Goal: Information Seeking & Learning: Check status

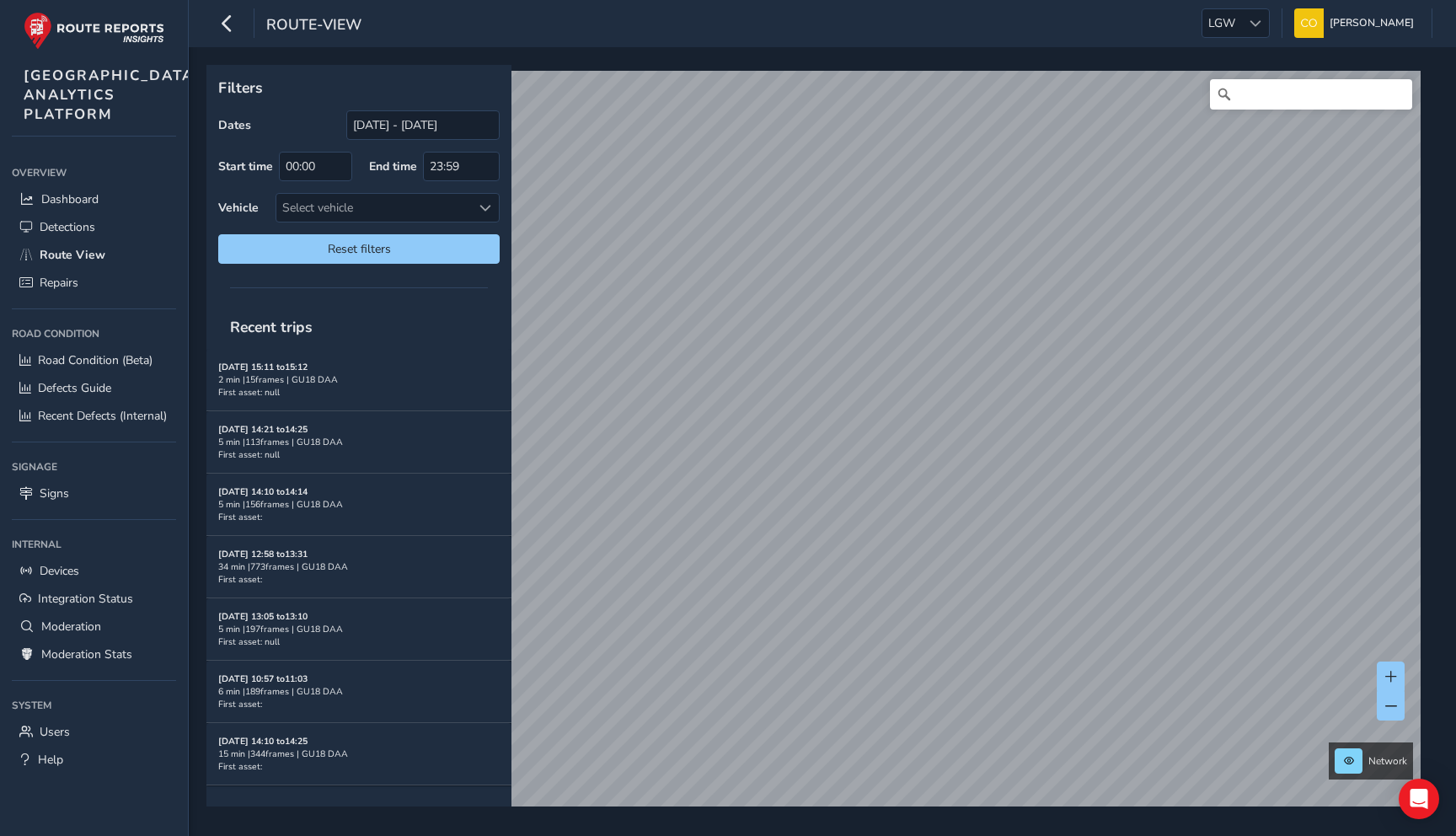
click at [1252, 3] on div "route-view LGW LGW Connell McLaughlin Colour Scheme: Dark Dim Light Logout" at bounding box center [822, 24] width 1267 height 47
click at [1243, 14] on div at bounding box center [1255, 23] width 28 height 28
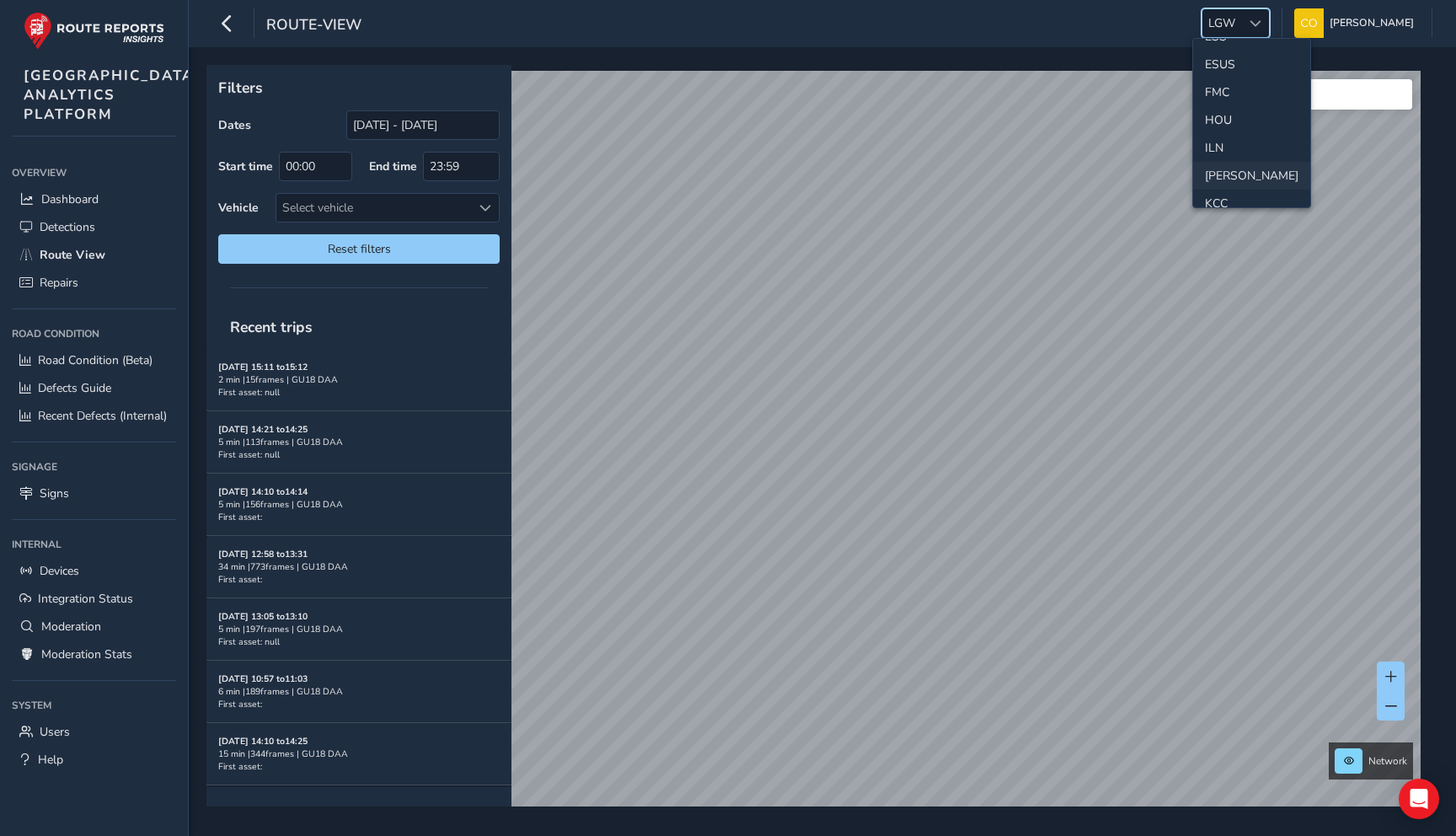
scroll to position [355, 0]
click at [1223, 180] on li "LAN" at bounding box center [1251, 176] width 117 height 28
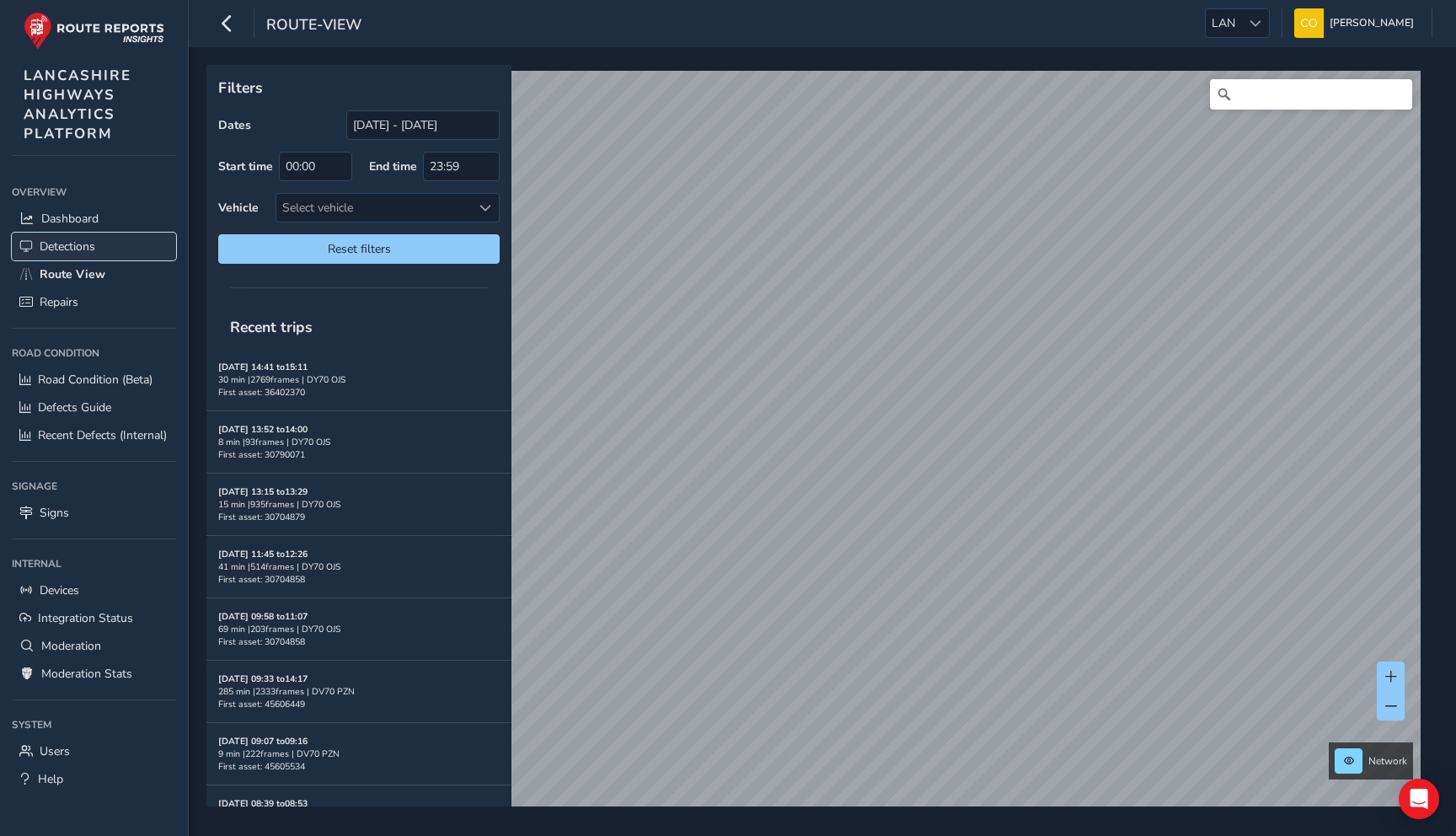
click at [112, 238] on link "Detections" at bounding box center [94, 246] width 164 height 28
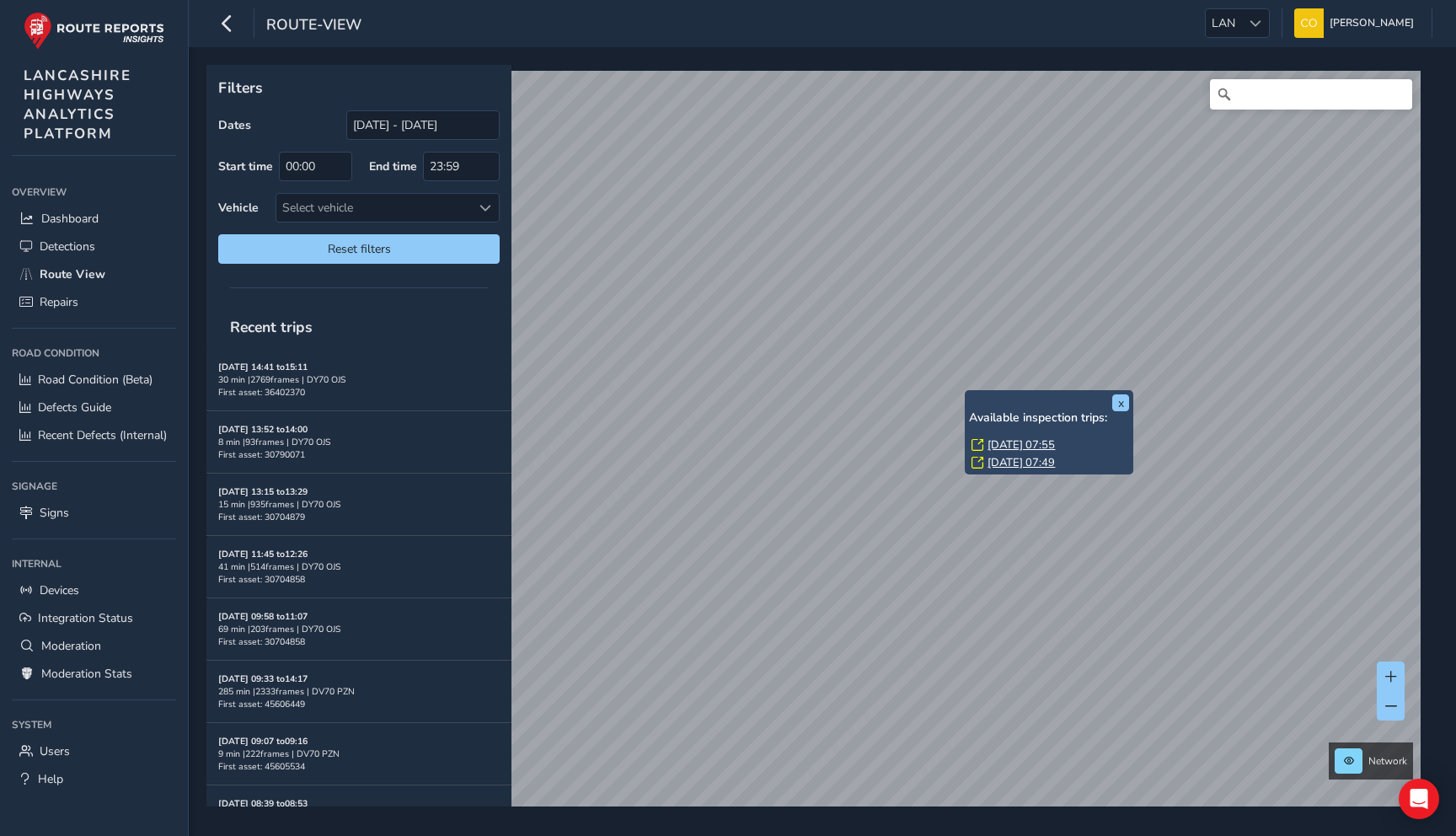
click at [1005, 446] on link "[DATE] 07:55" at bounding box center [1022, 445] width 67 height 15
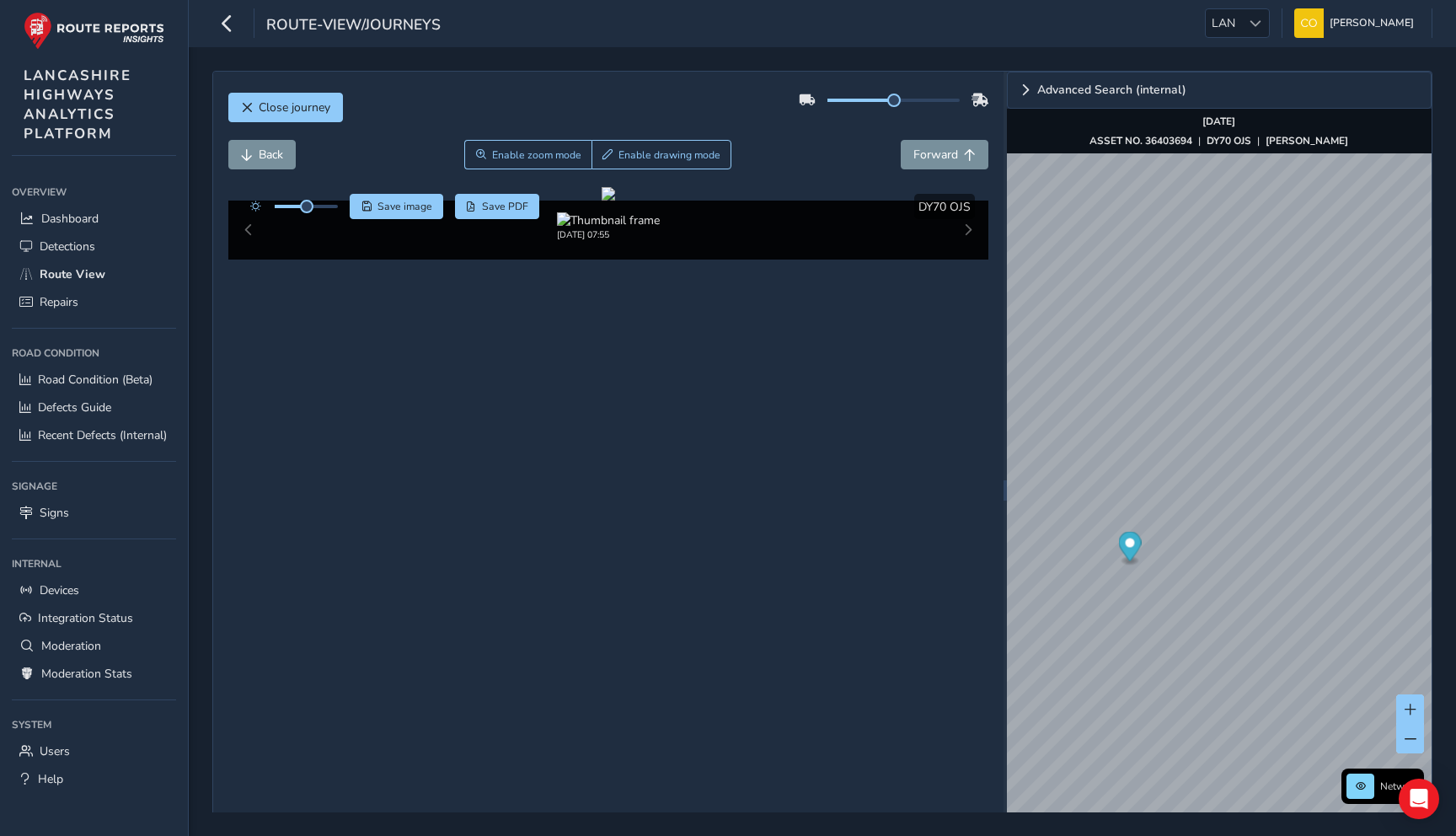
click at [795, 163] on div "Back Enable zoom mode Enable drawing mode Forward" at bounding box center [609, 154] width 761 height 29
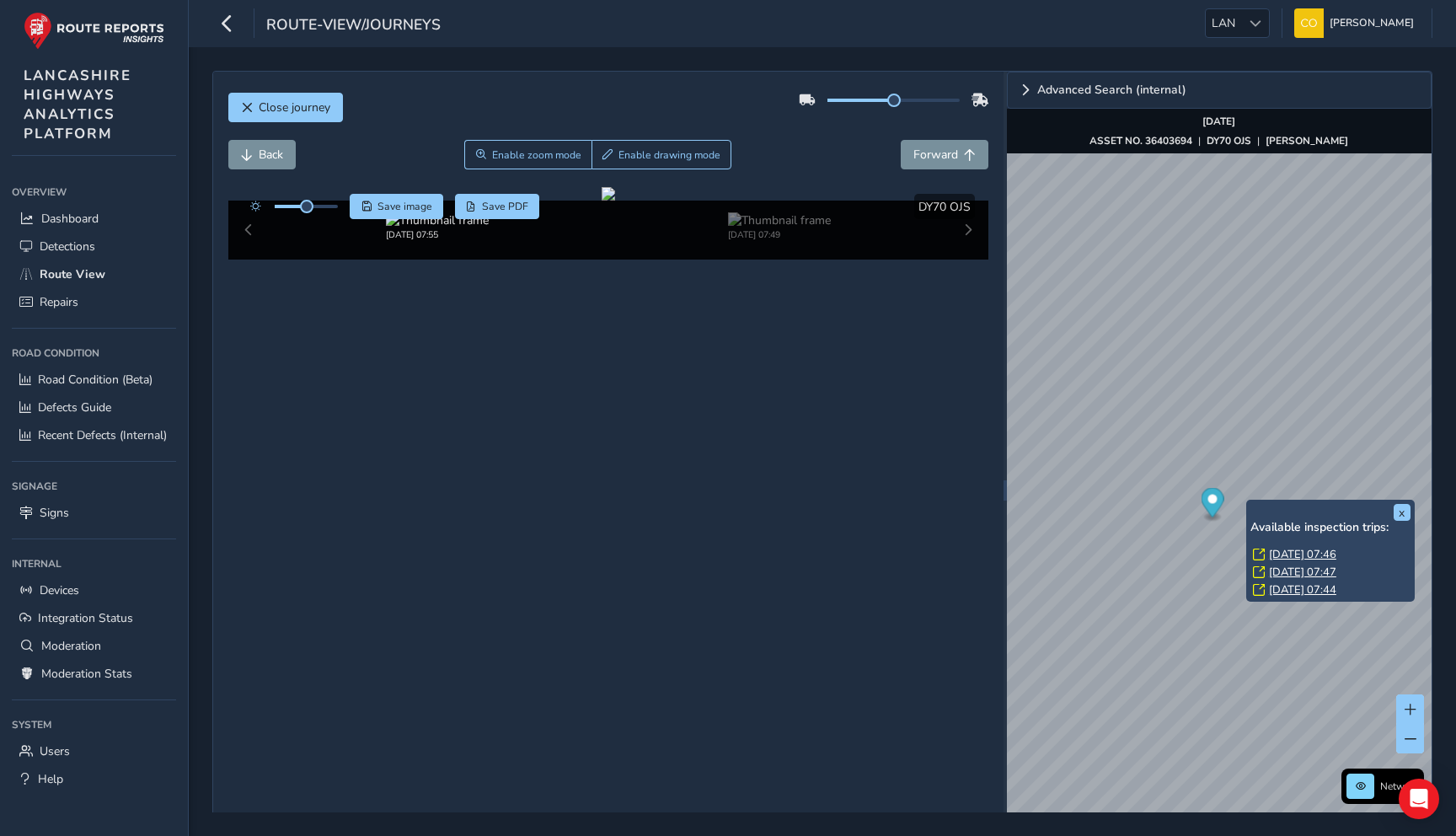
click at [998, 180] on div "Close journey Back Enable zoom mode Enable drawing mode Forward Click and Drag …" at bounding box center [609, 490] width 791 height 837
click at [1405, 512] on button "x" at bounding box center [1402, 512] width 17 height 17
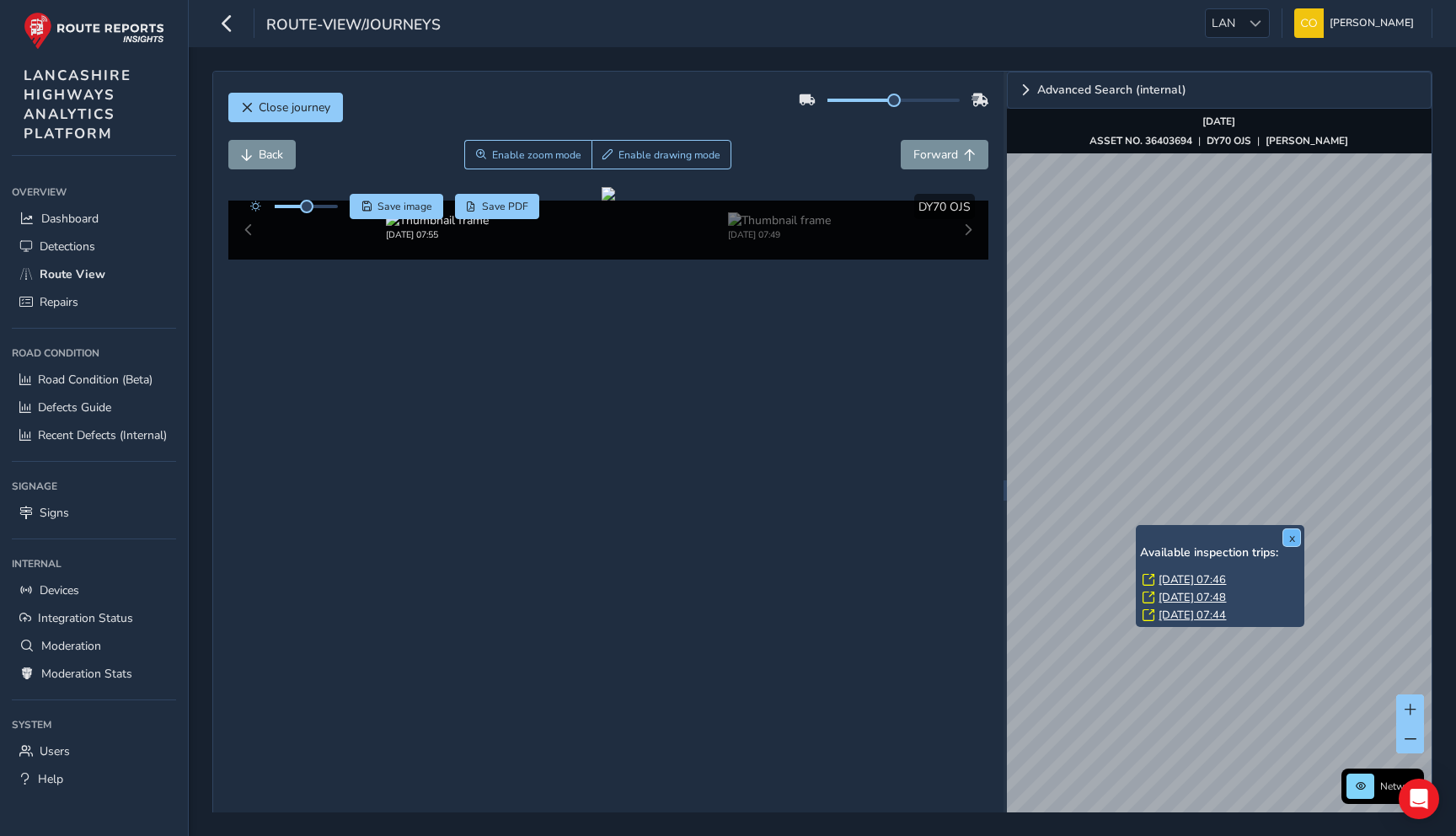
click at [1291, 539] on button "x" at bounding box center [1292, 538] width 17 height 17
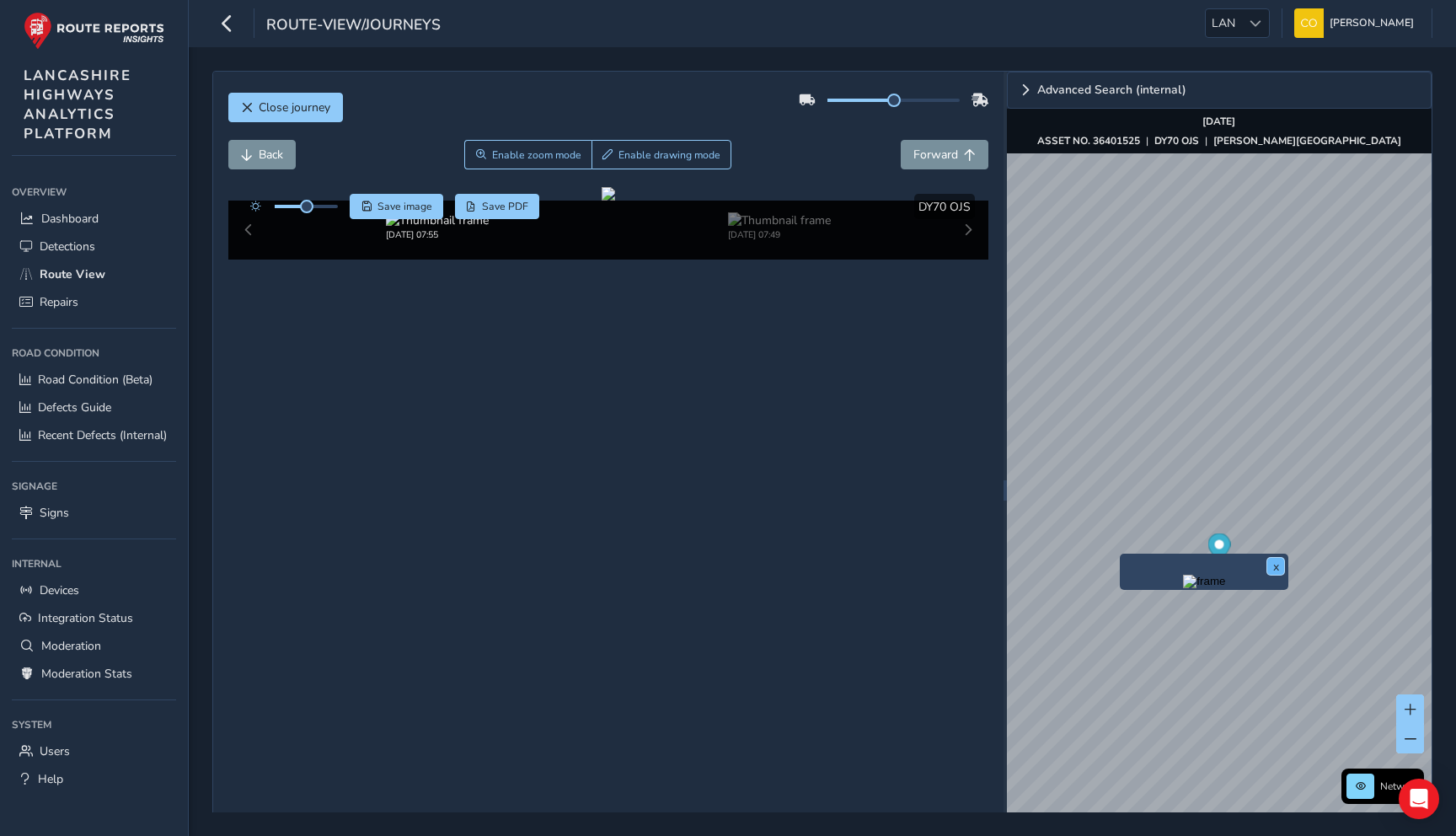
click at [1271, 560] on button "x" at bounding box center [1276, 566] width 17 height 17
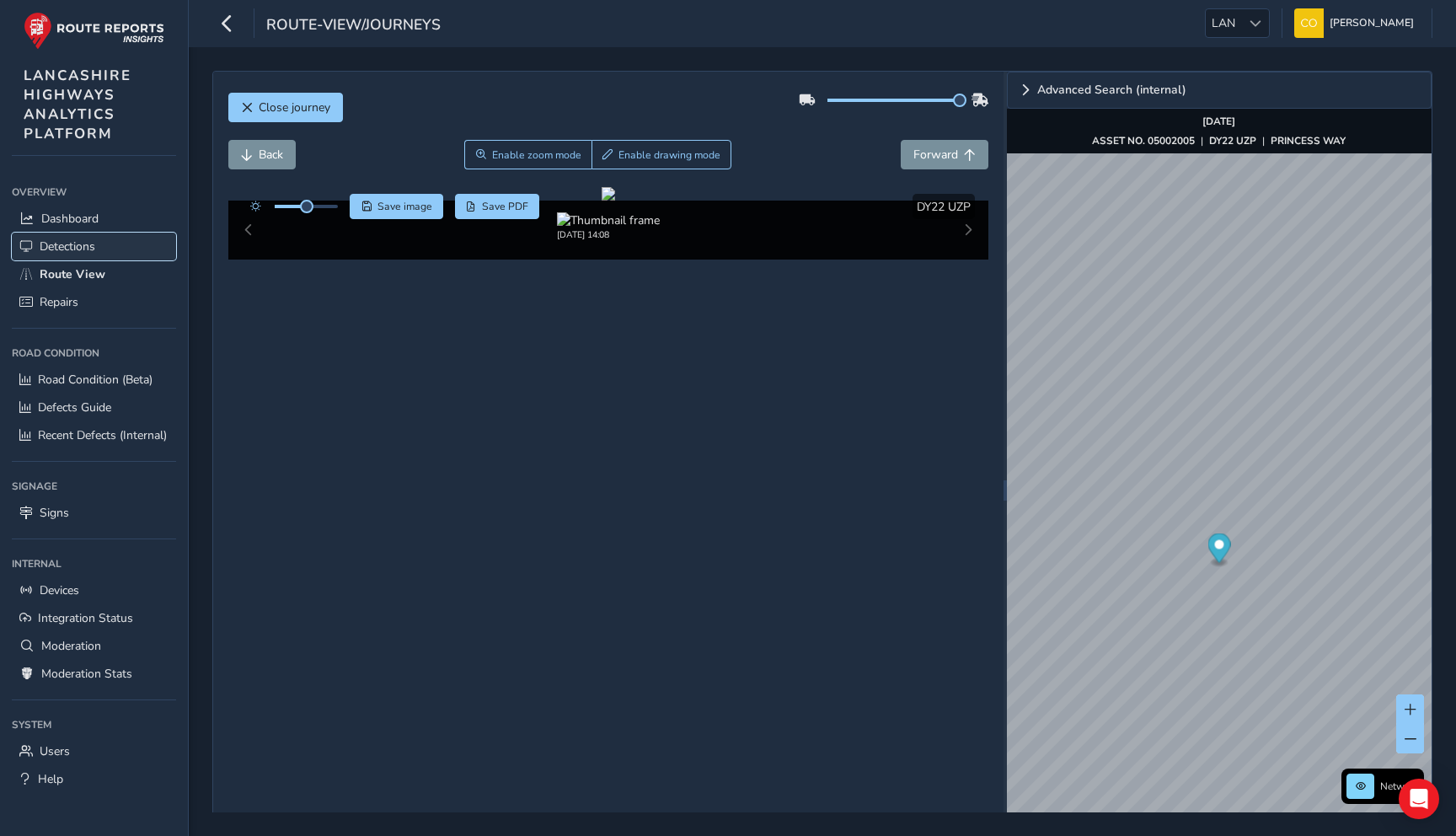
click at [64, 252] on span "Detections" at bounding box center [67, 246] width 56 height 16
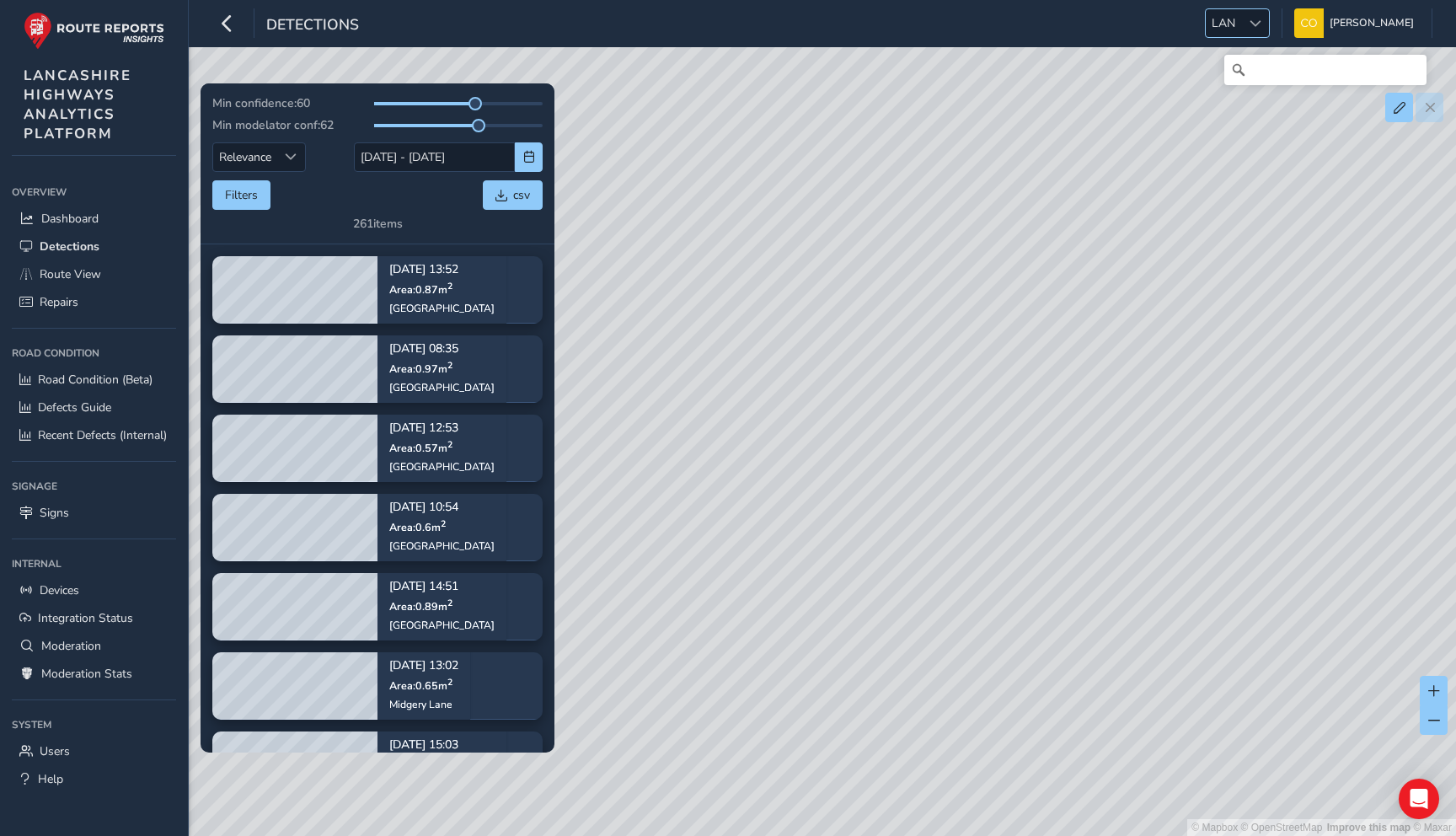
click at [1230, 35] on span "LAN" at bounding box center [1223, 23] width 35 height 28
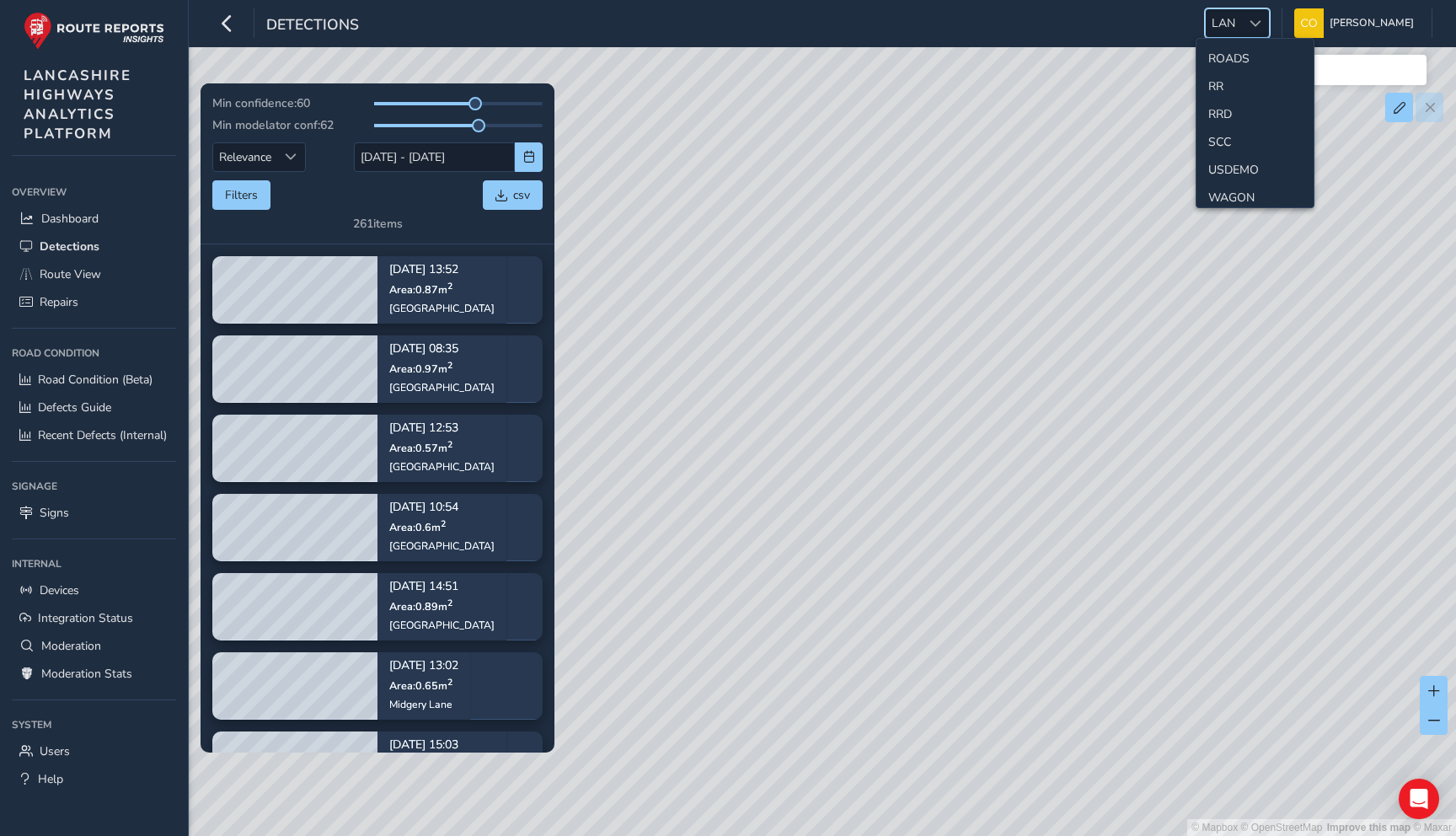
scroll to position [731, 0]
click at [793, 277] on div "© Mapbox © OpenStreetMap Improve this map © Maxar" at bounding box center [728, 418] width 1456 height 836
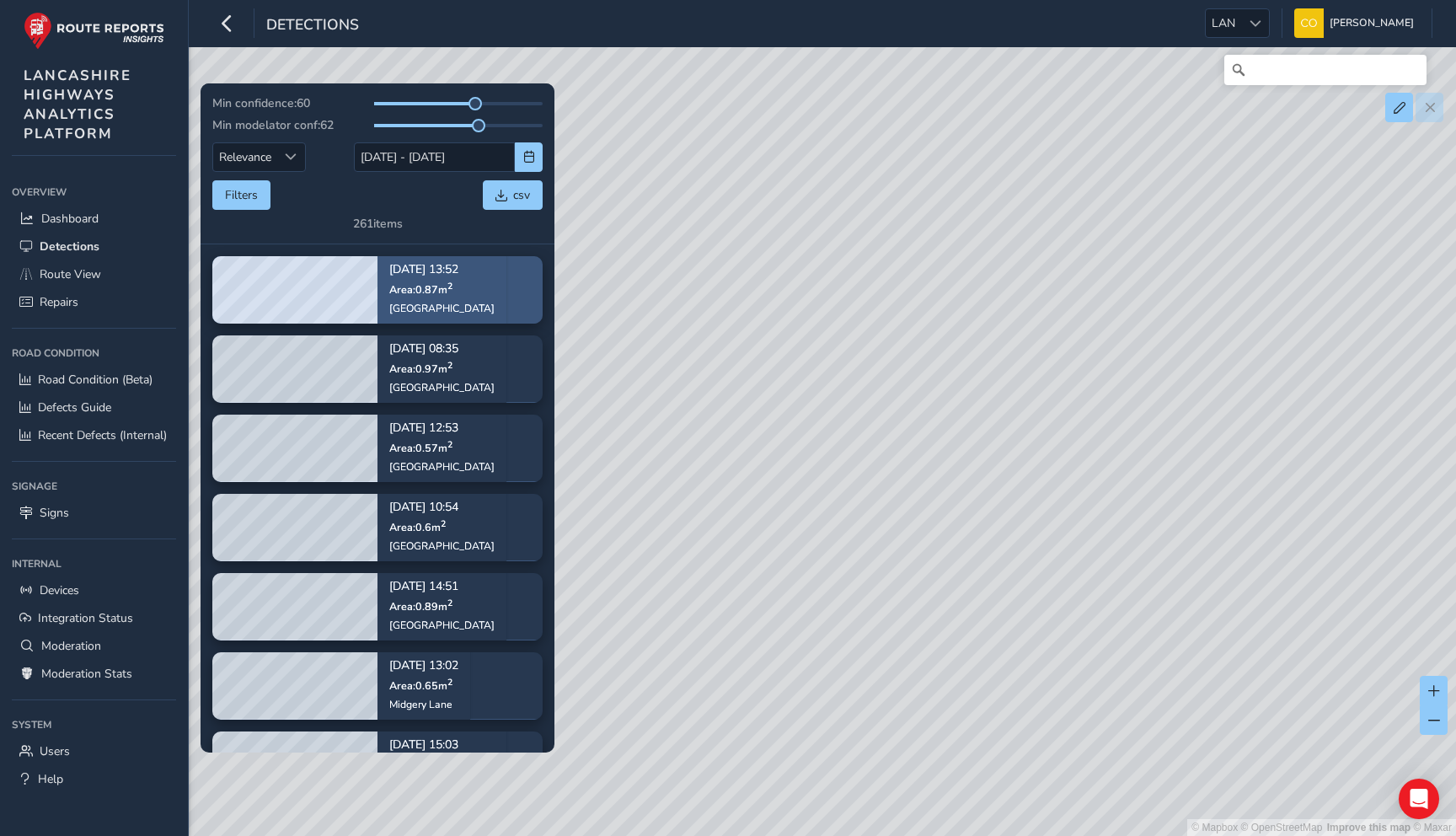
click at [460, 305] on div "[GEOGRAPHIC_DATA]" at bounding box center [442, 308] width 105 height 13
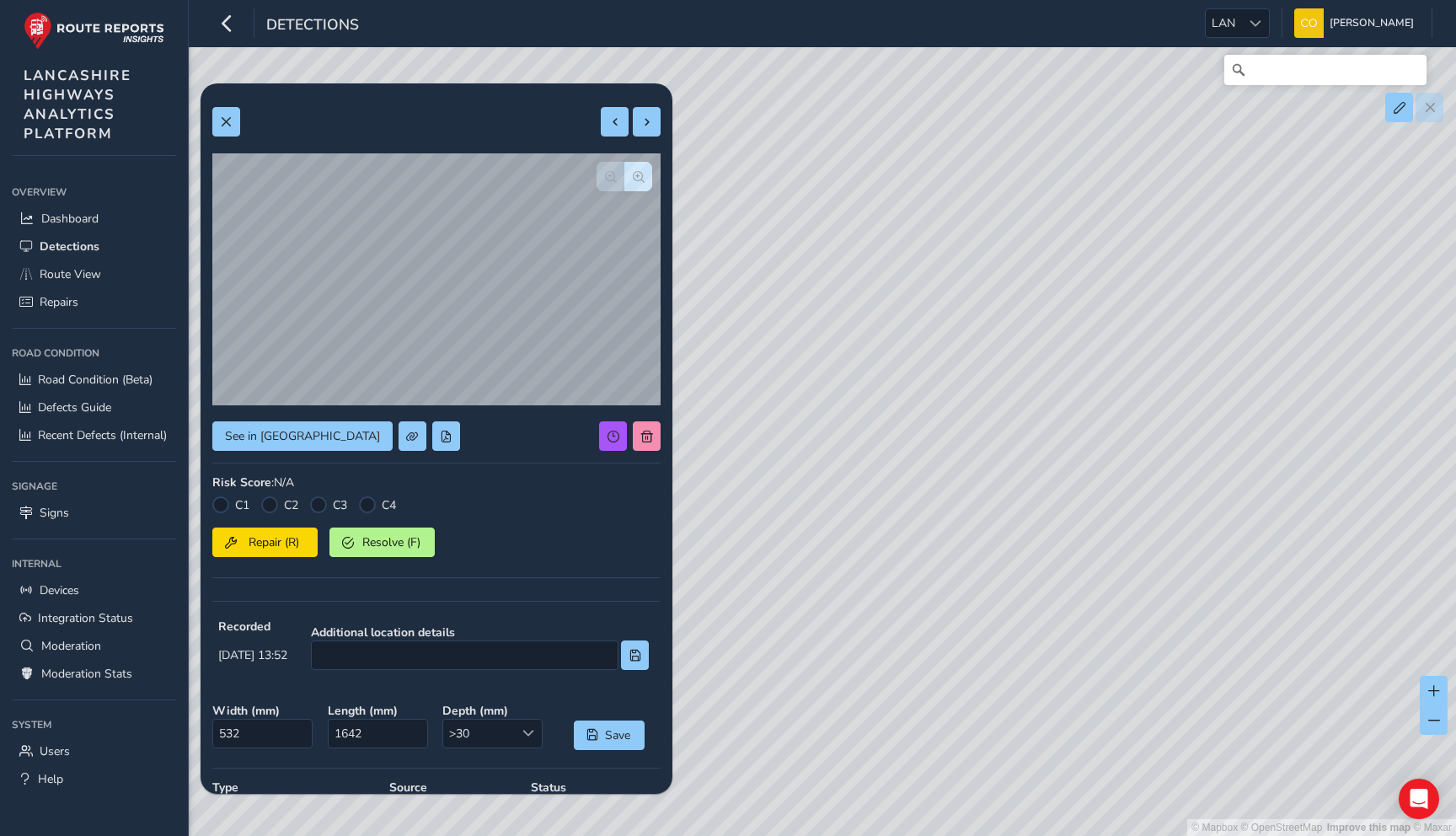
scroll to position [41, 0]
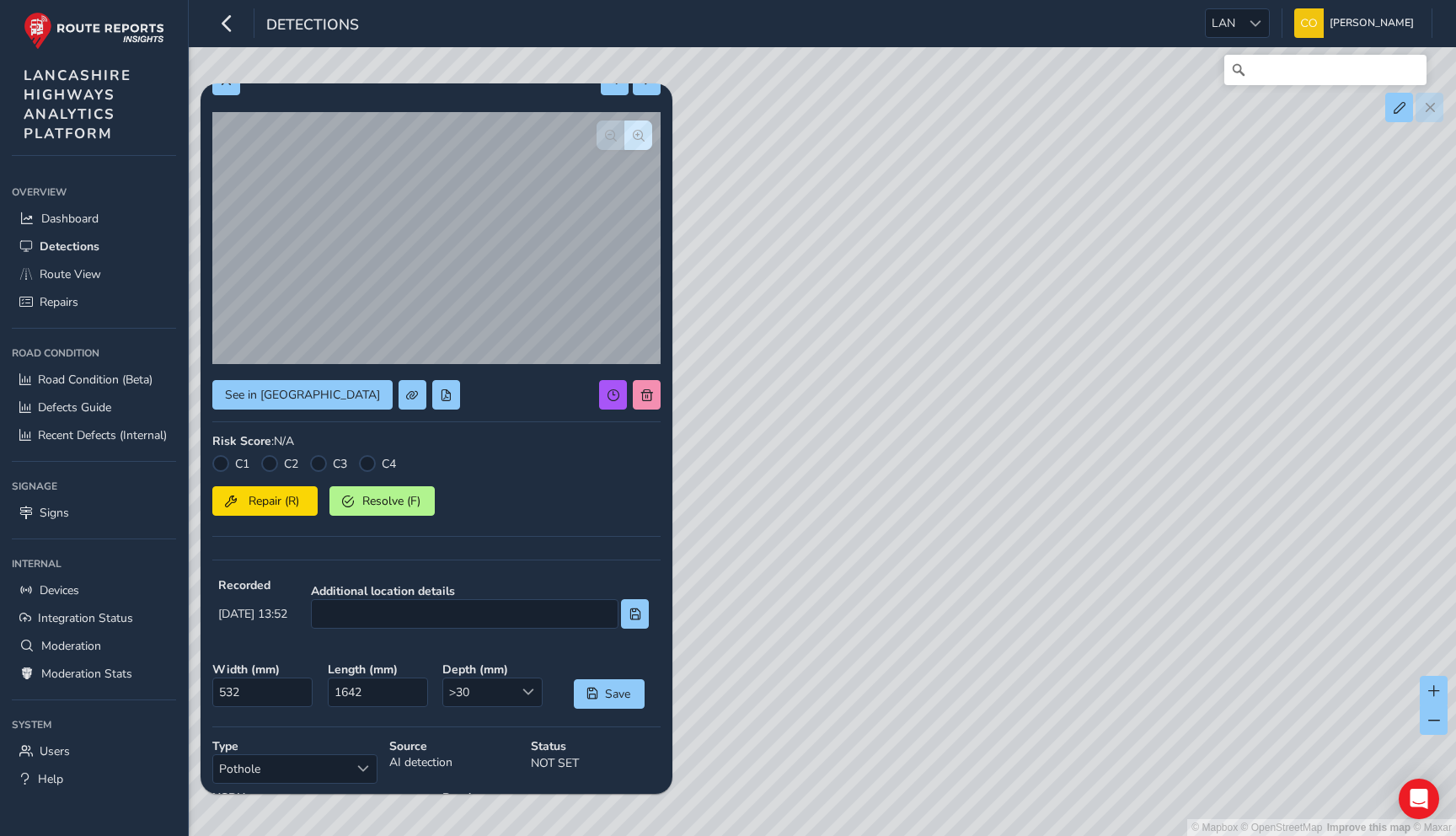
type input "599"
type input "1027"
type input "376"
type input "873"
type input "544"
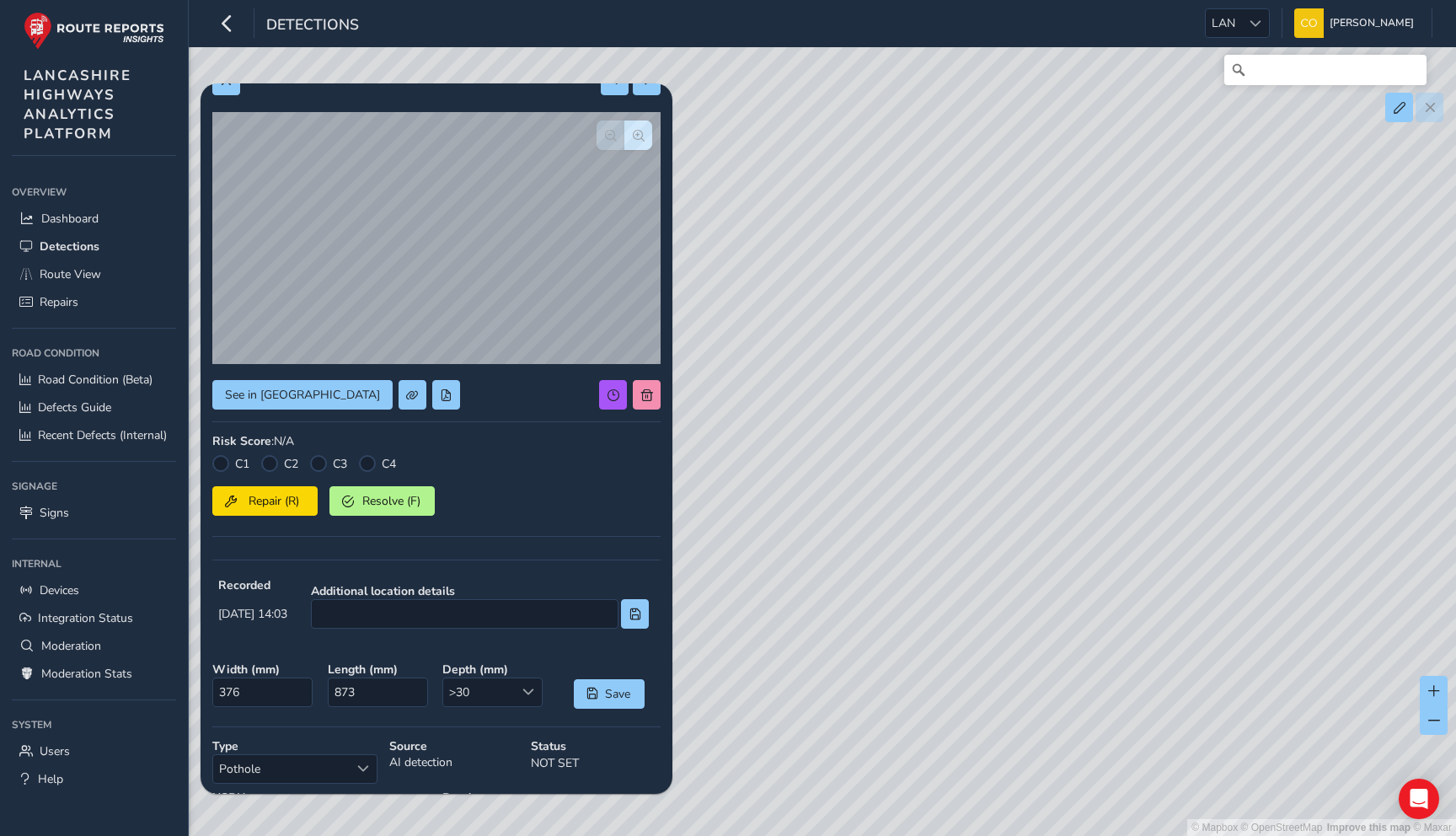
type input "1435"
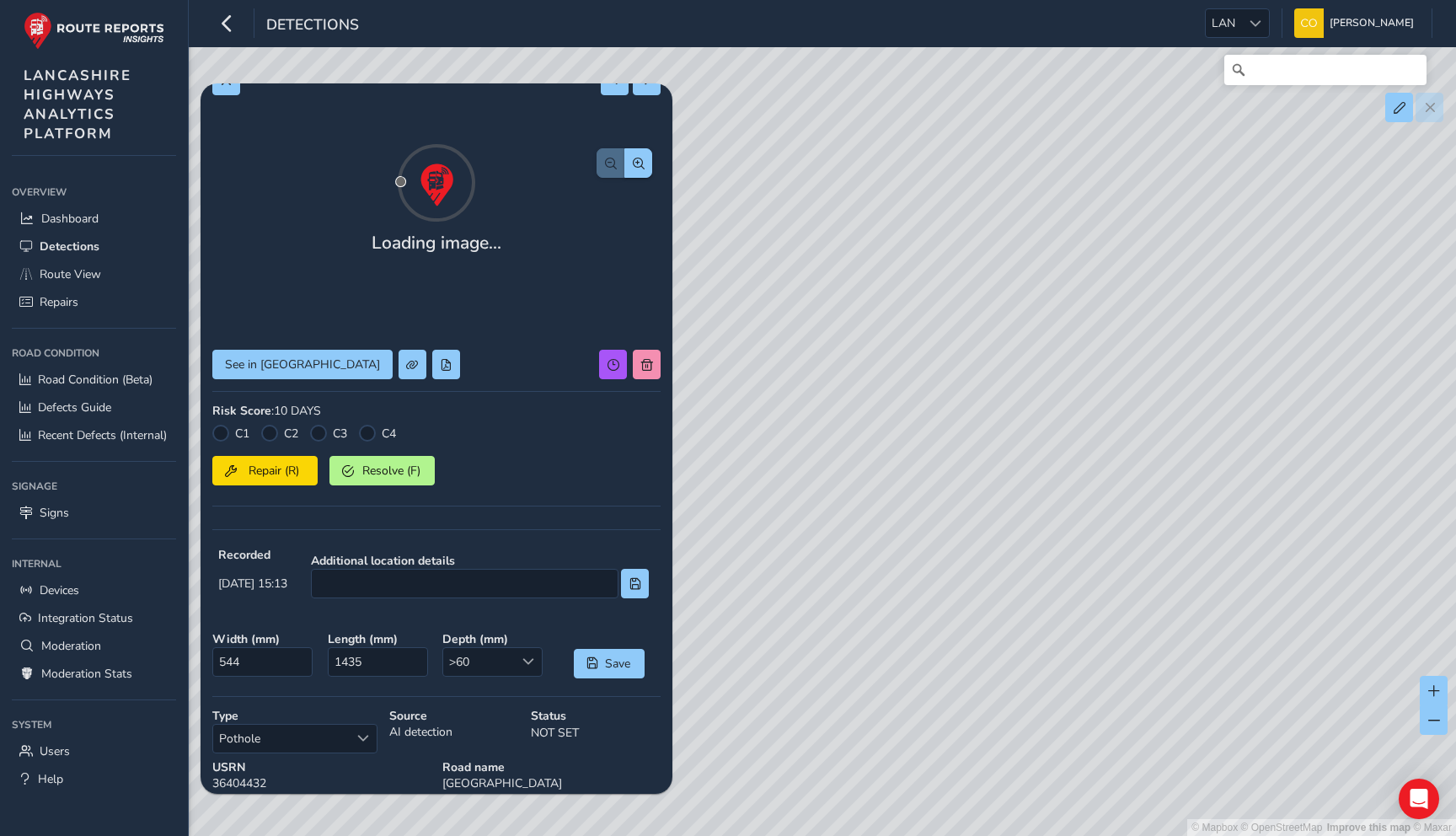
type input "420"
type input "781"
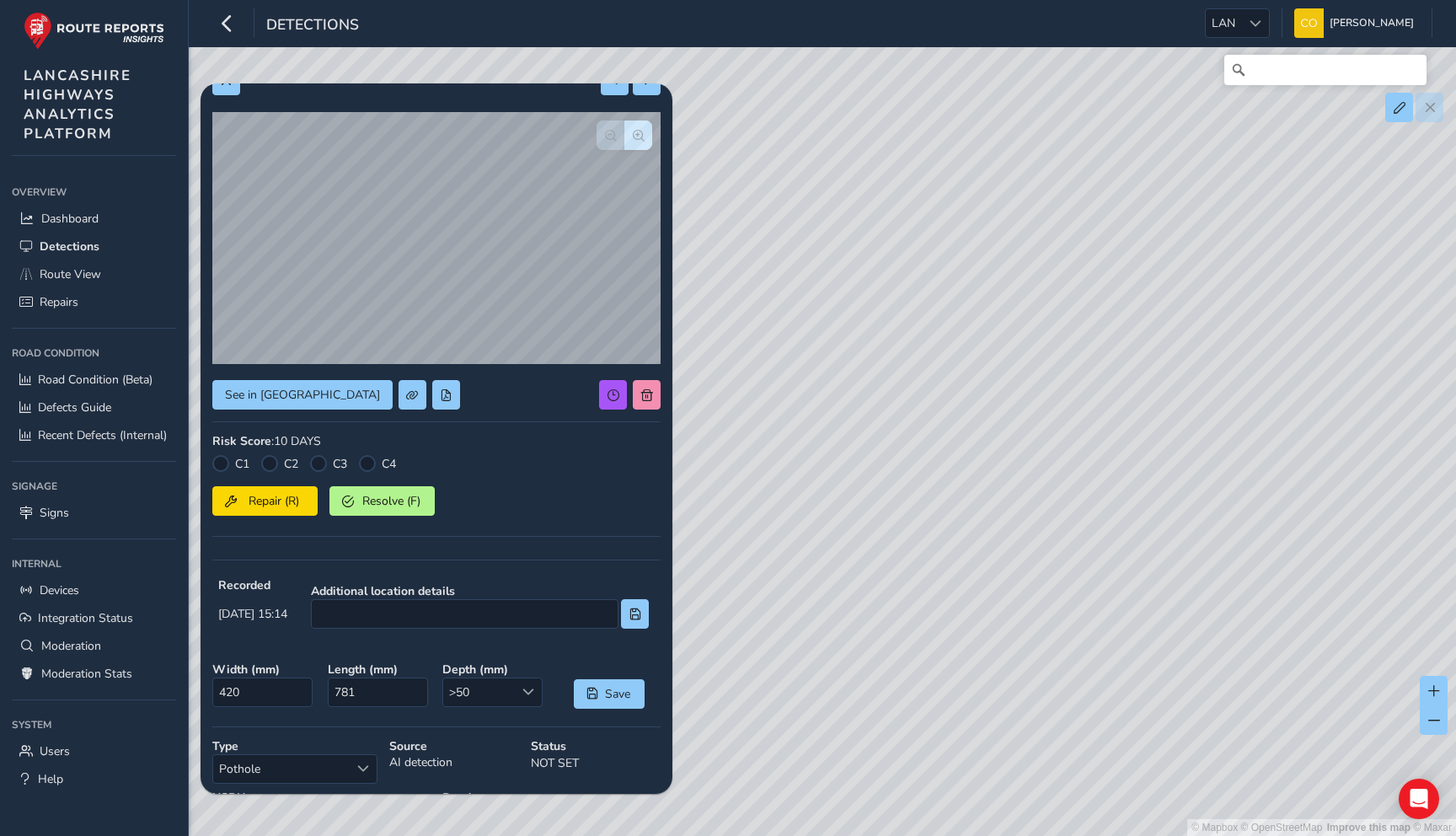
type input "398"
type input "1505"
type input "782"
type input "3812"
type input "489"
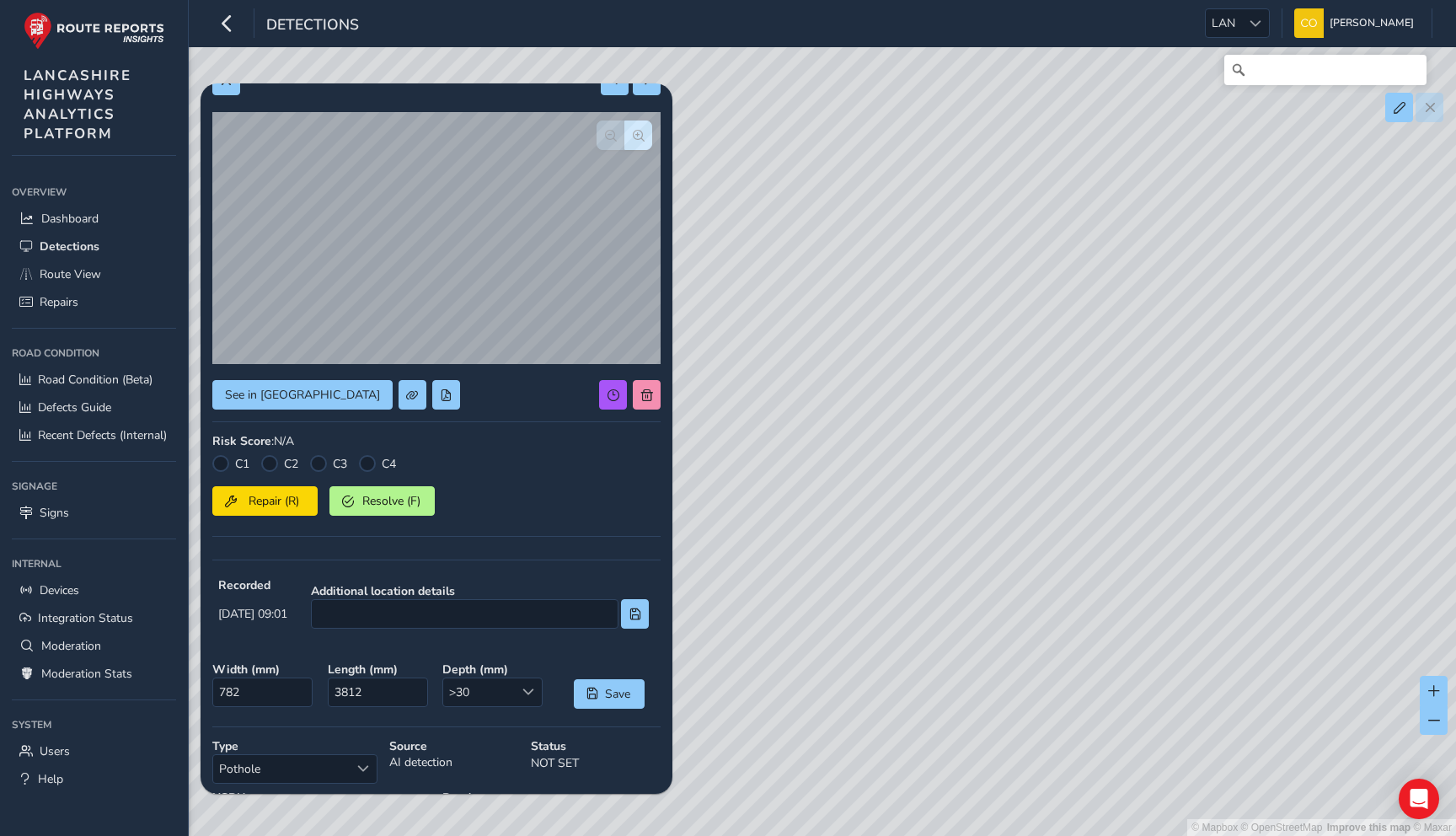
type input "515"
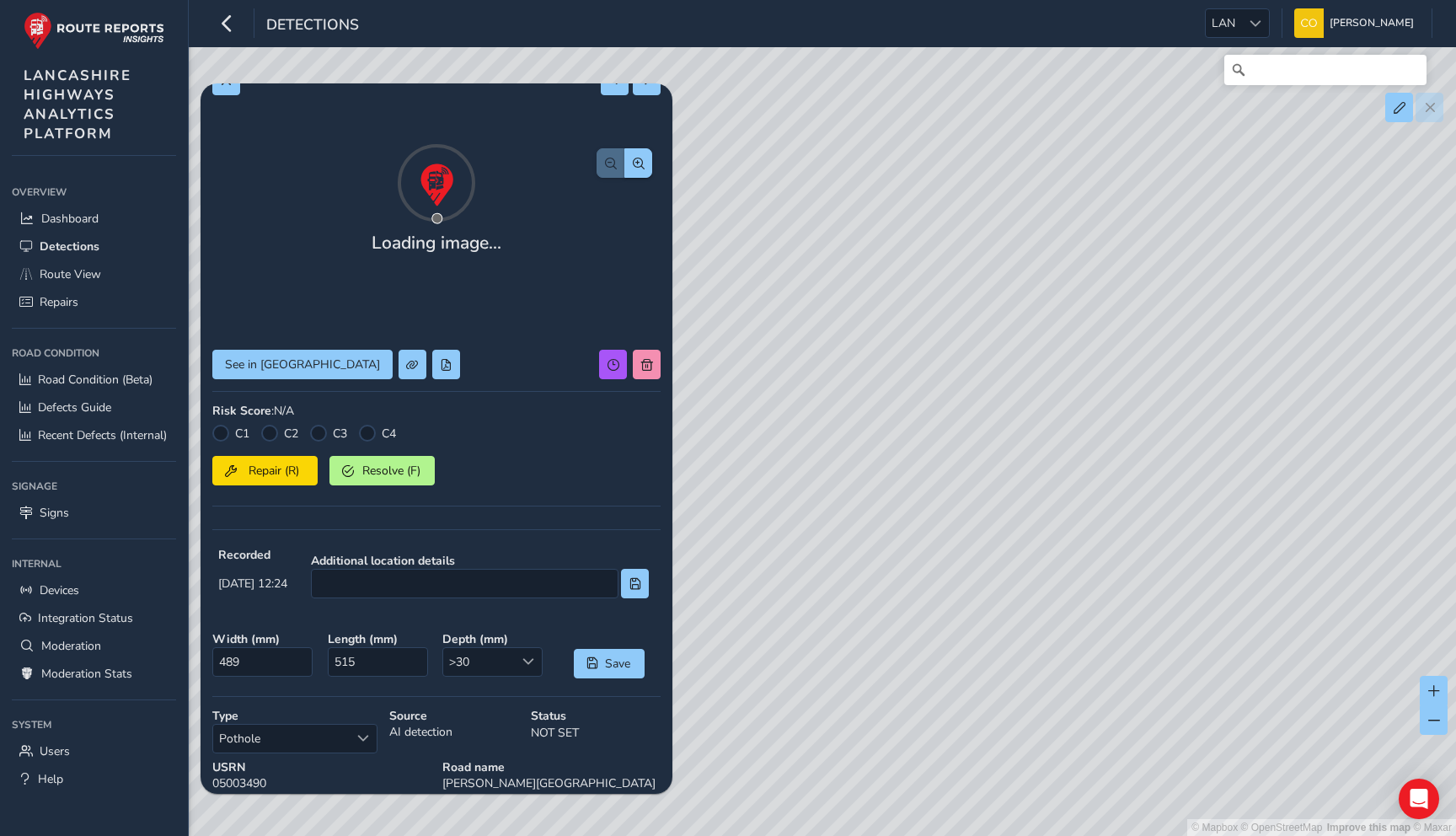
type input "733"
type input "1482"
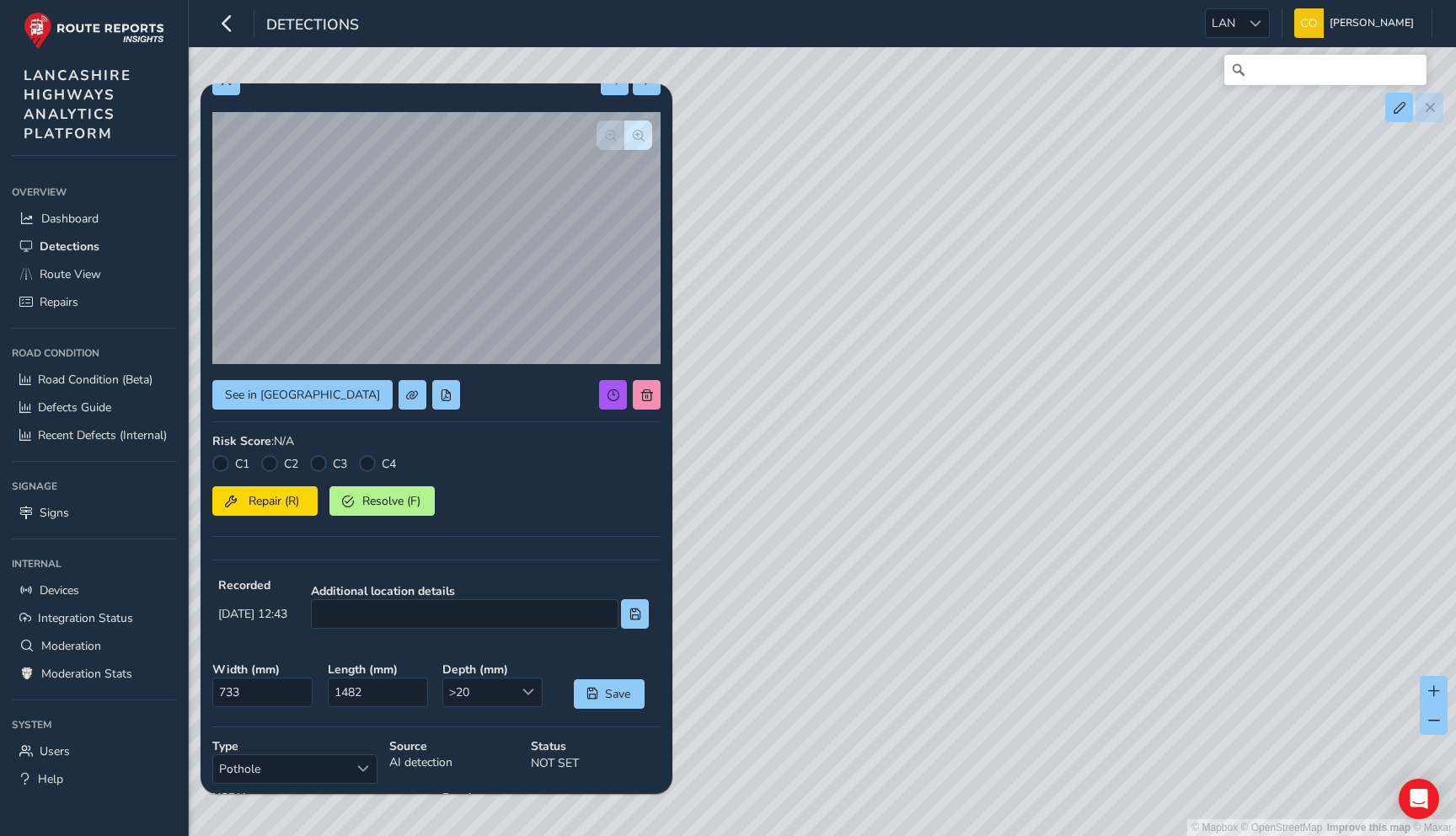
type input "619"
type input "1228"
type input "486"
type input "883"
type input "421"
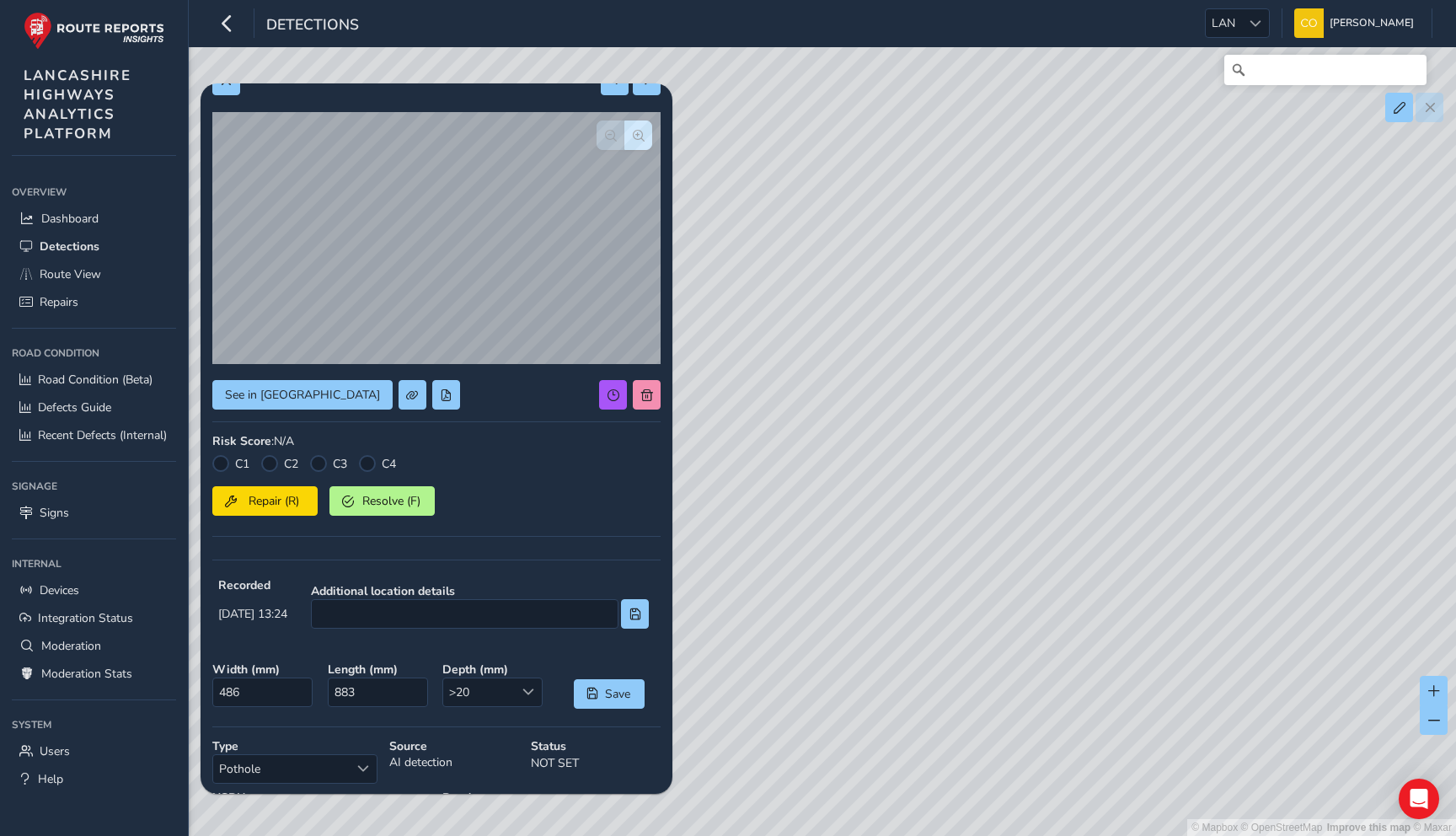
type input "504"
type input "310"
type input "943"
type input "571"
type input "1023"
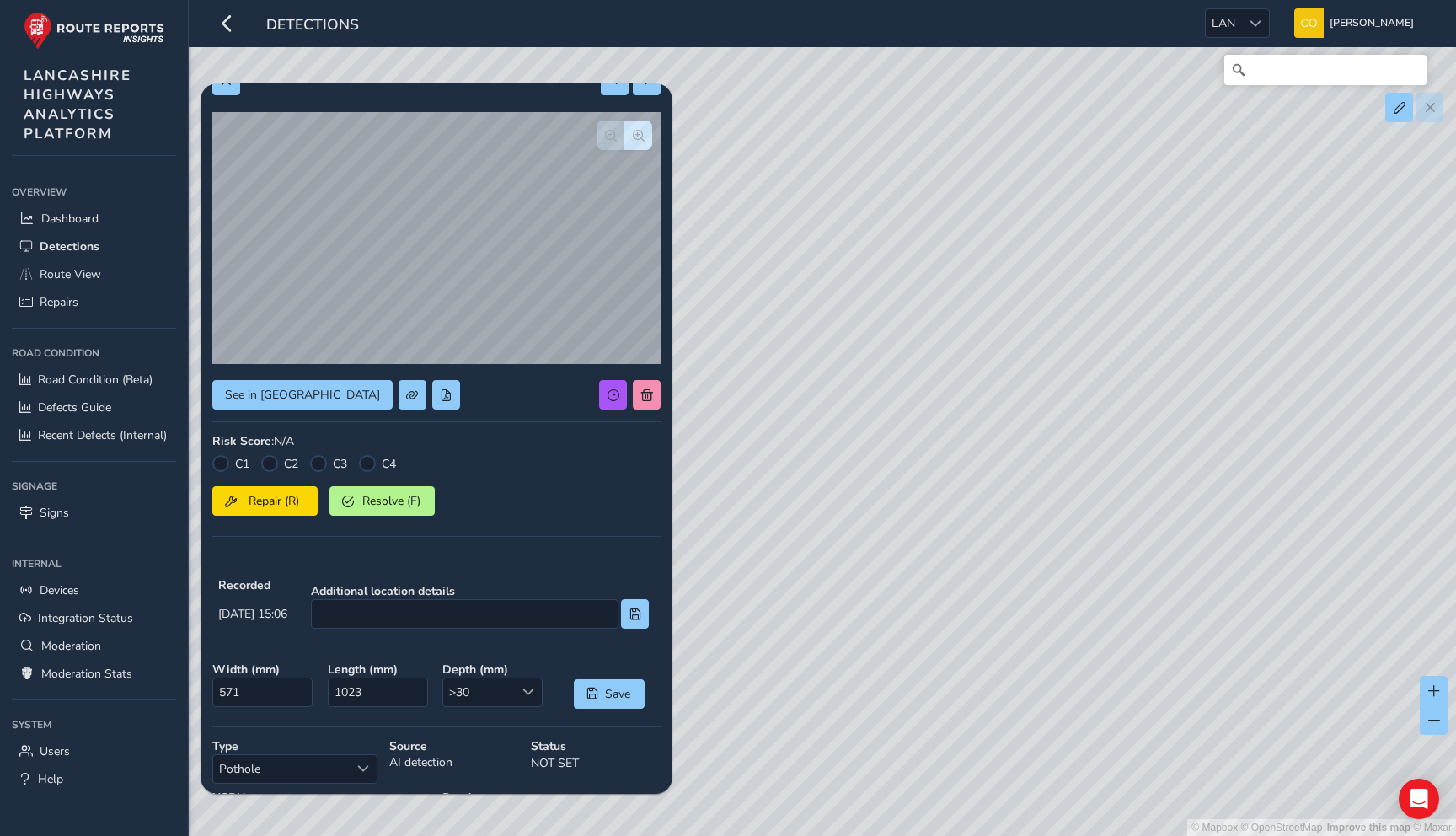
type input "278"
type input "470"
type input "582"
type input "1671"
click at [1241, 13] on div at bounding box center [1255, 23] width 28 height 28
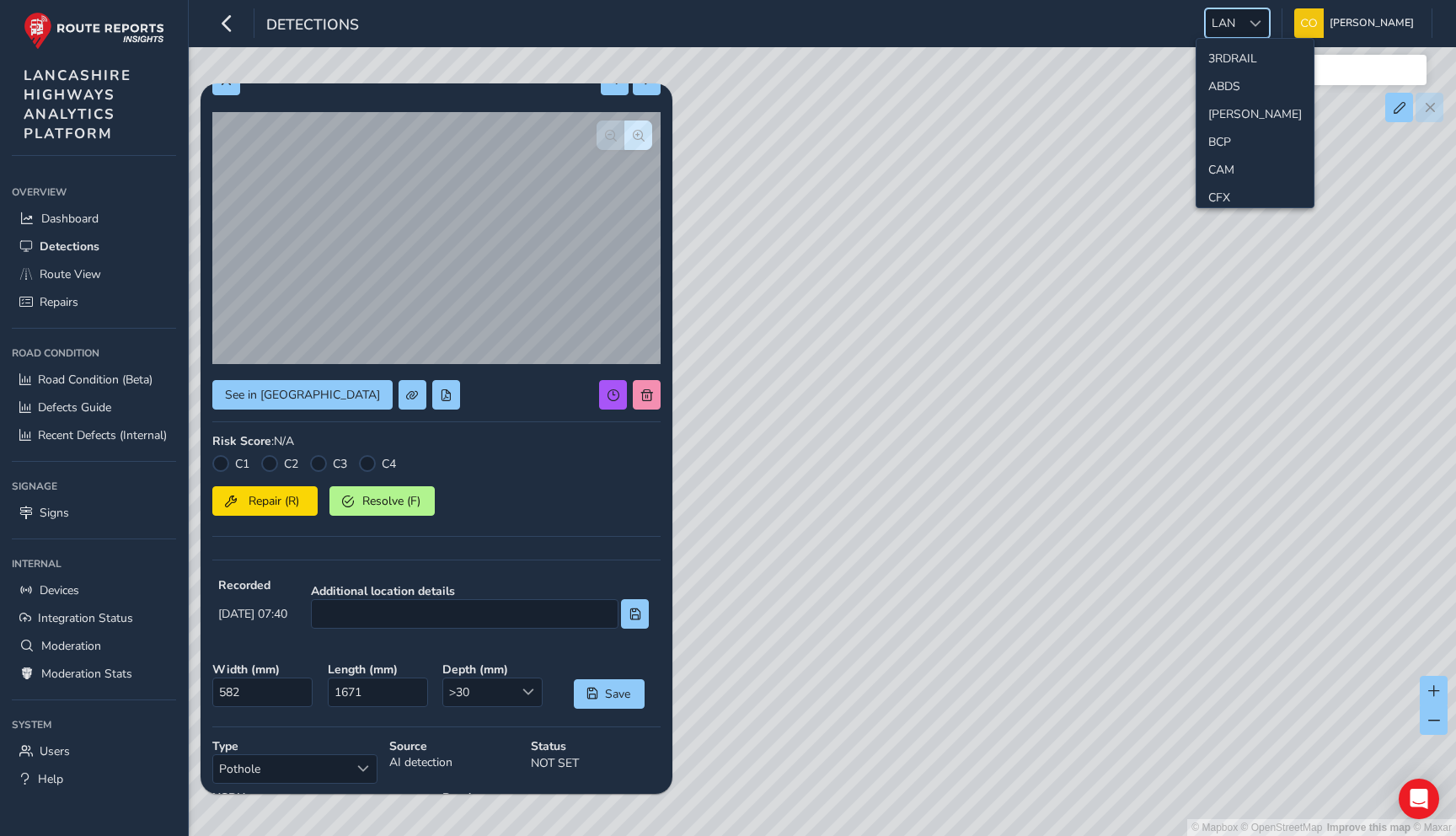
scroll to position [338, 0]
click at [546, 527] on div "C1 C2 C3 C4 Repair (R) Resolve (F)" at bounding box center [437, 501] width 449 height 93
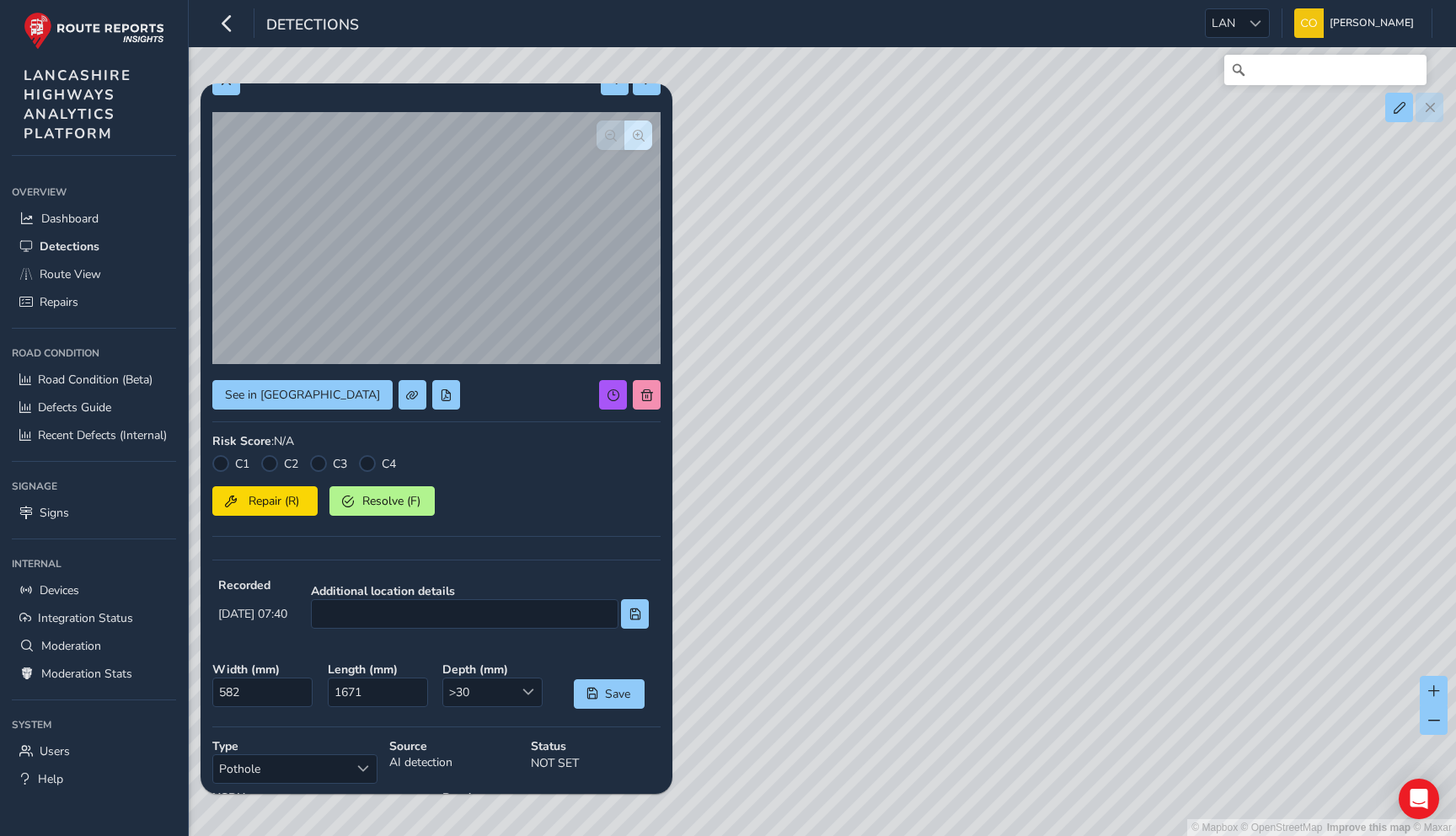
scroll to position [2, 0]
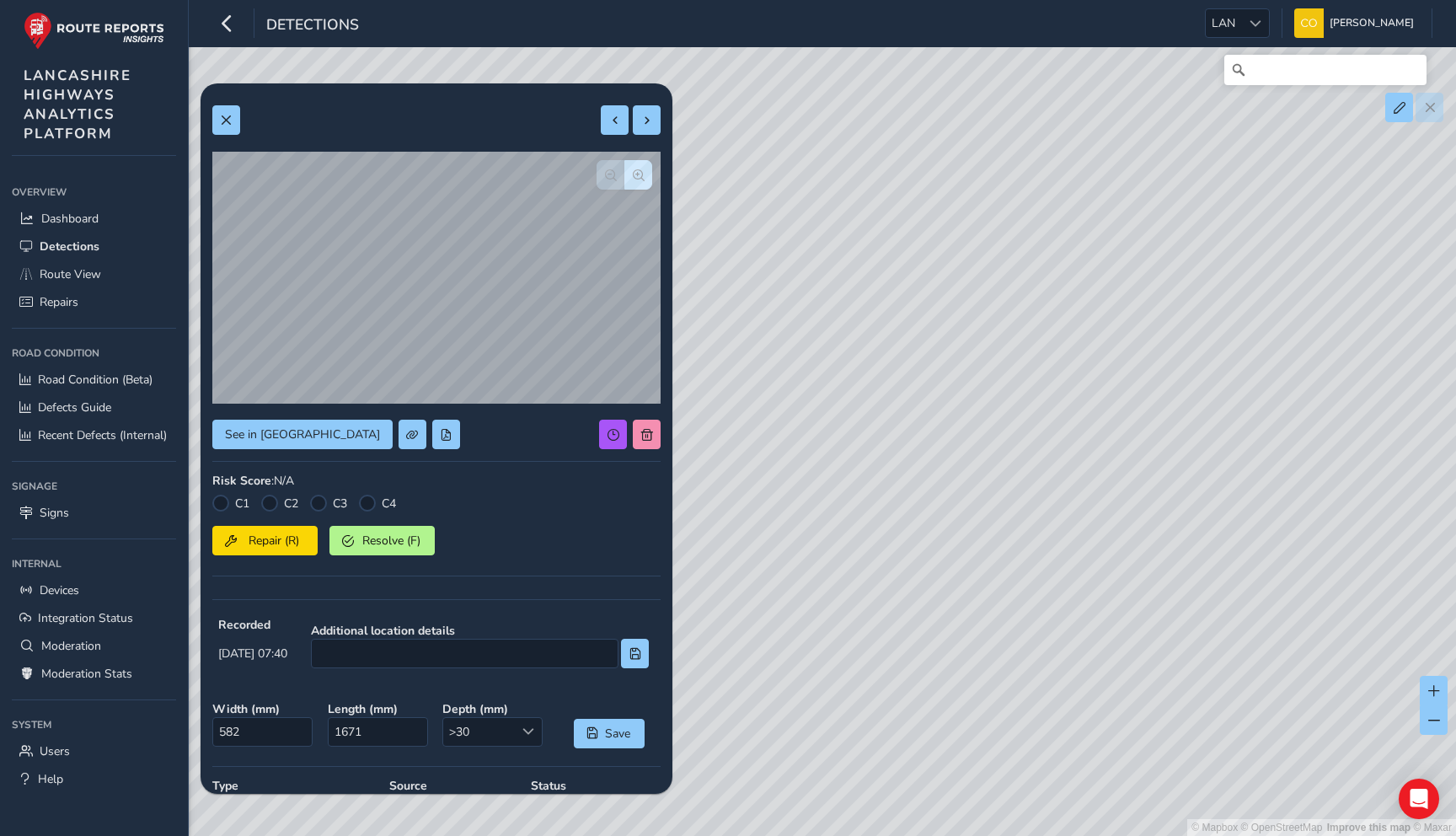
drag, startPoint x: 1185, startPoint y: 453, endPoint x: 1037, endPoint y: 453, distance: 148.0
click at [1036, 453] on div "© Mapbox © OpenStreetMap Improve this map © Maxar" at bounding box center [728, 418] width 1456 height 836
click at [54, 276] on span "Route View" at bounding box center [70, 274] width 62 height 16
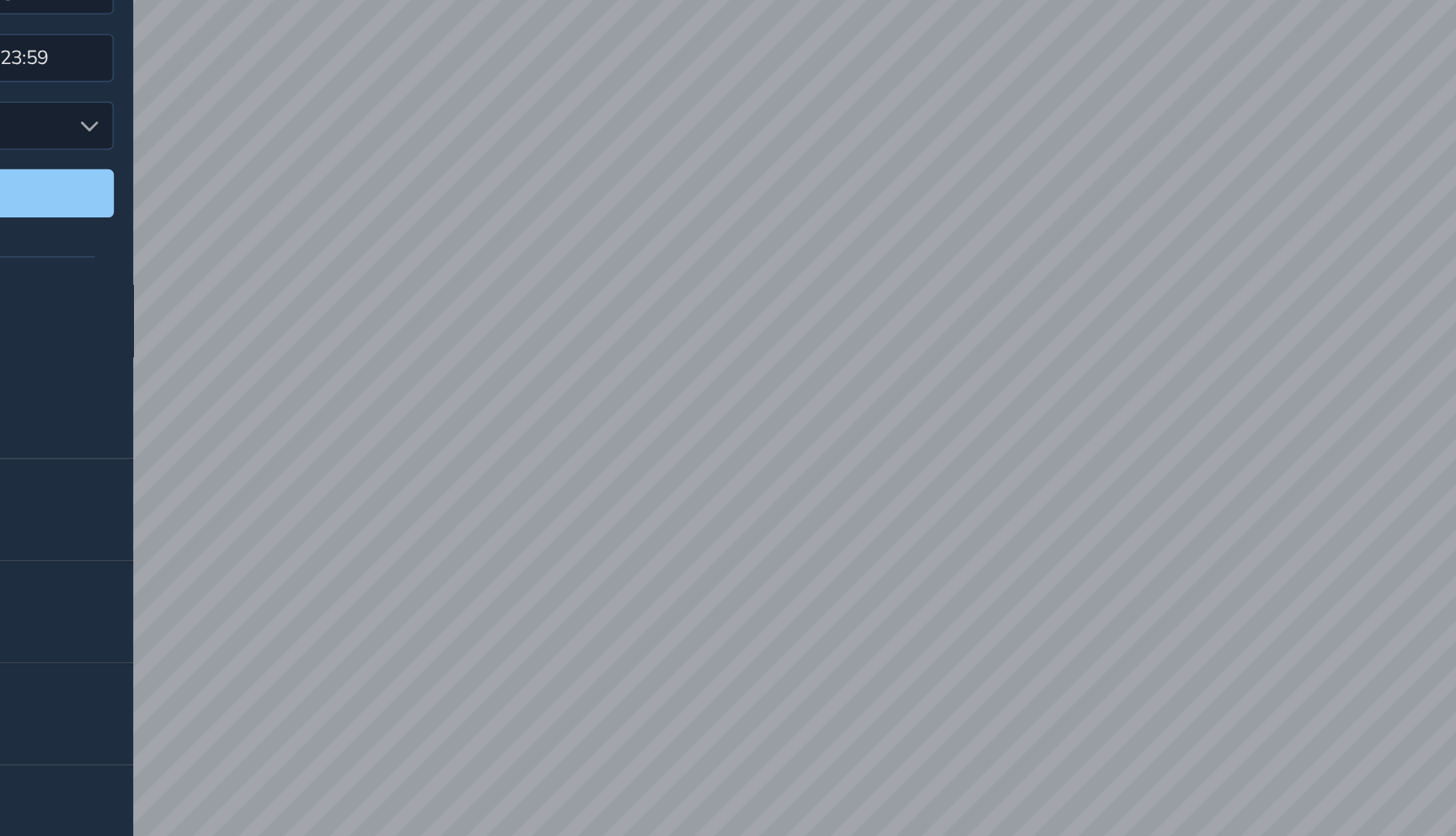
click at [469, 308] on div "Recent trips" at bounding box center [359, 327] width 305 height 44
